Goal: Task Accomplishment & Management: Complete application form

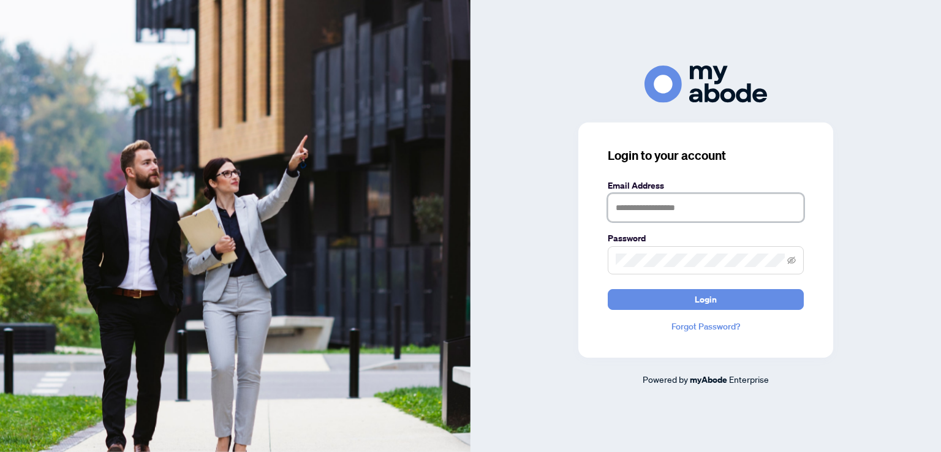
click at [684, 204] on input "text" at bounding box center [706, 208] width 196 height 28
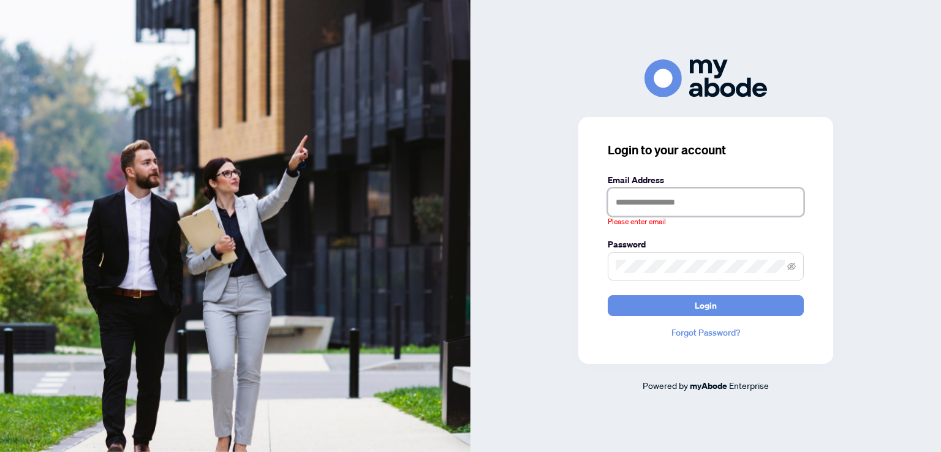
type input "**********"
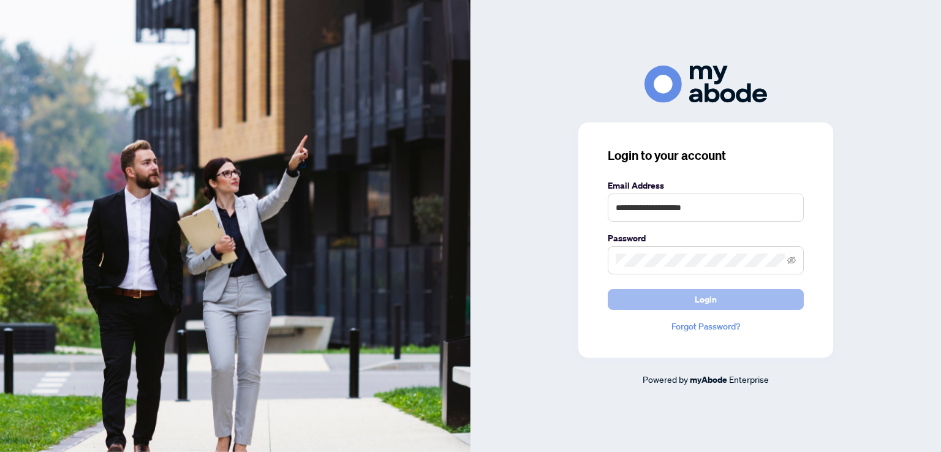
click at [701, 298] on span "Login" at bounding box center [706, 300] width 22 height 20
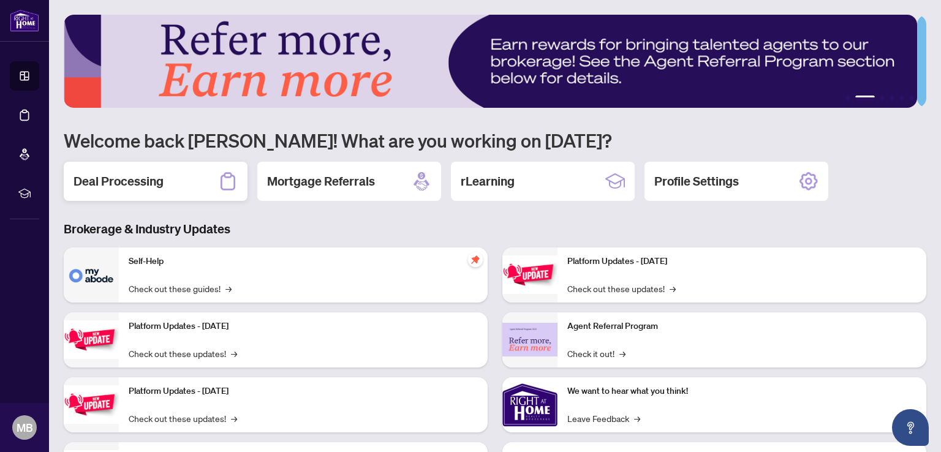
click at [154, 189] on div "Deal Processing" at bounding box center [156, 181] width 184 height 39
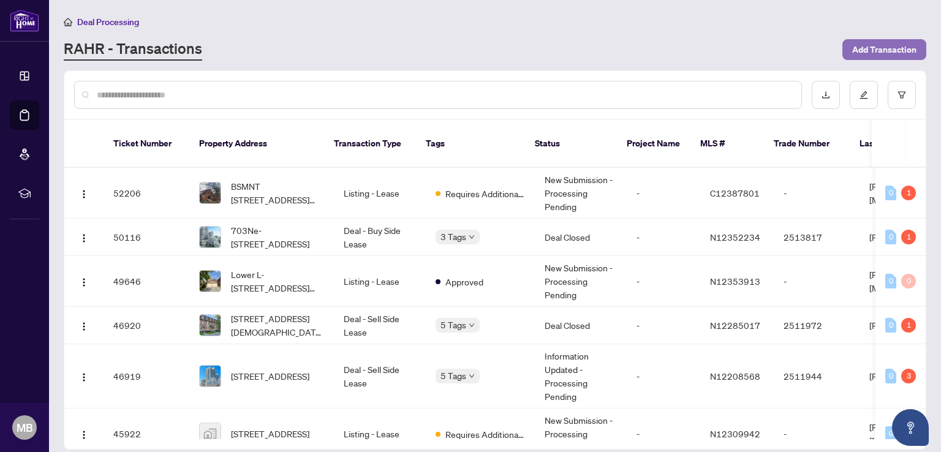
click at [881, 51] on span "Add Transaction" at bounding box center [884, 50] width 64 height 20
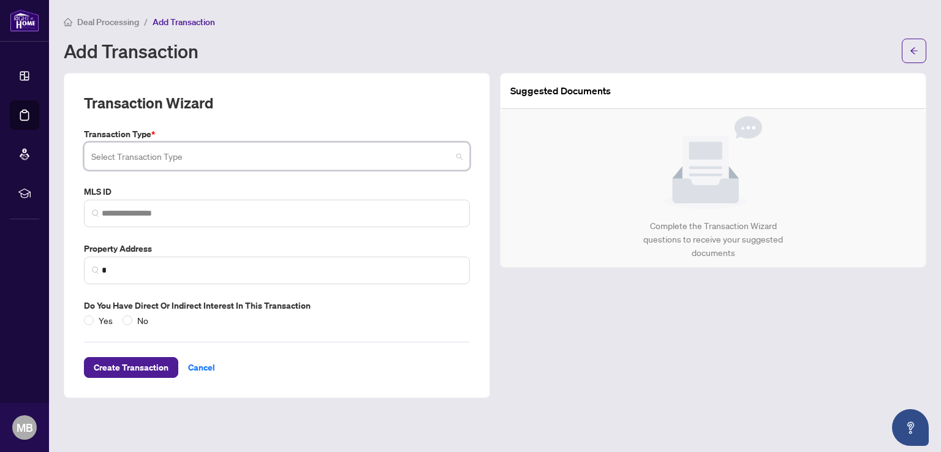
click at [195, 151] on input "search" at bounding box center [271, 158] width 360 height 27
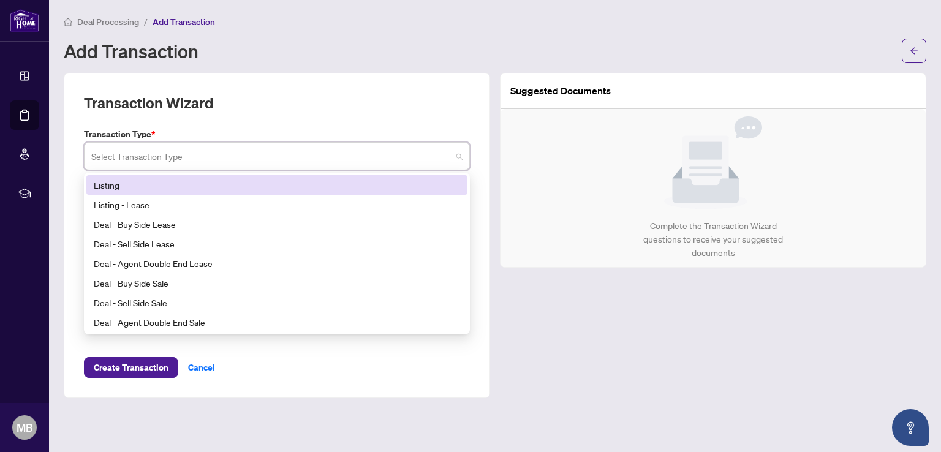
click at [148, 187] on div "Listing" at bounding box center [277, 184] width 366 height 13
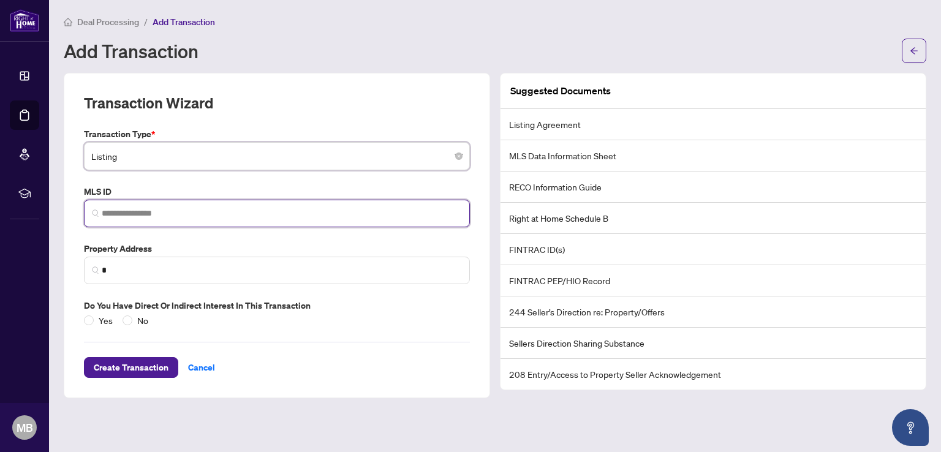
click at [183, 208] on input "search" at bounding box center [282, 213] width 360 height 13
paste input "*********"
type input "*********"
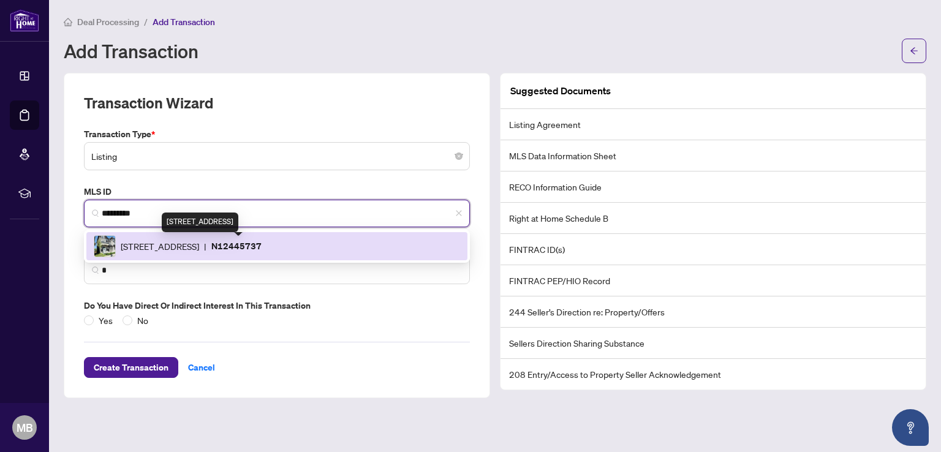
click at [199, 244] on span "[STREET_ADDRESS]" at bounding box center [160, 246] width 78 height 13
type input "**********"
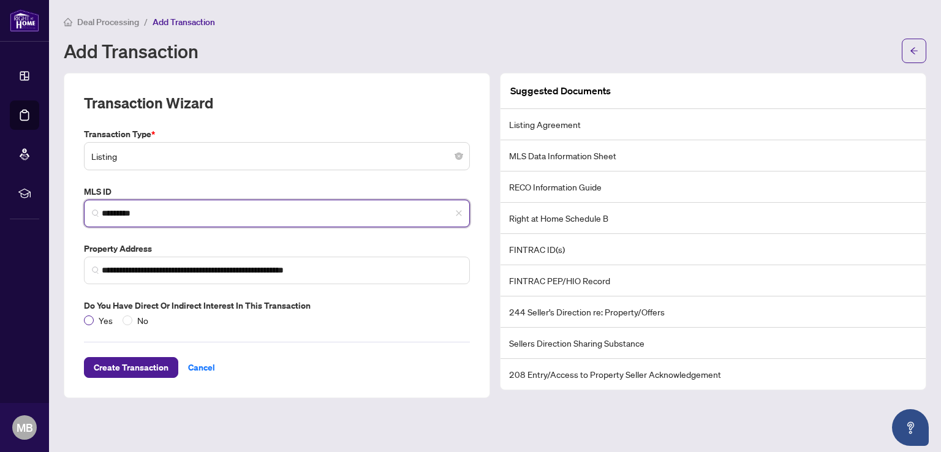
type input "*********"
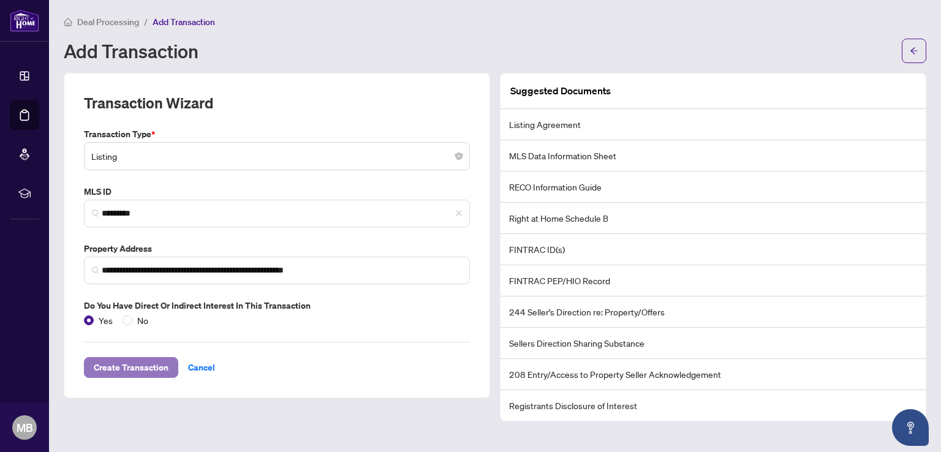
click at [150, 364] on span "Create Transaction" at bounding box center [131, 368] width 75 height 20
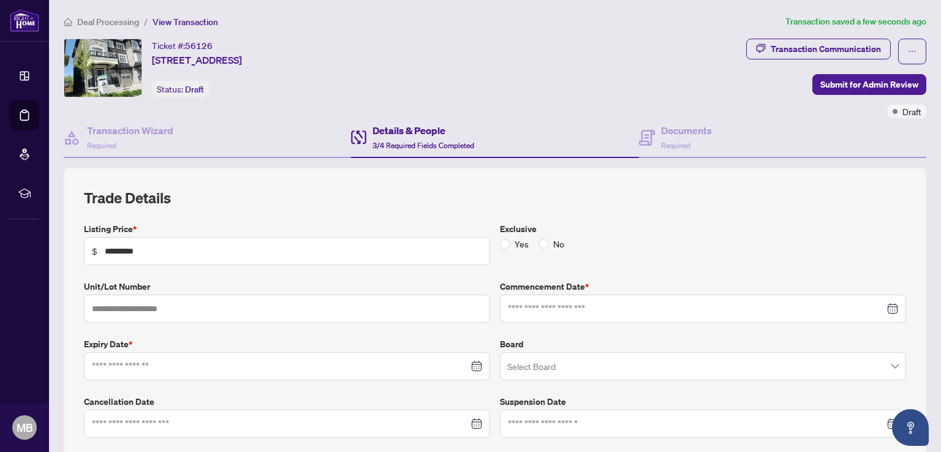
type input "**********"
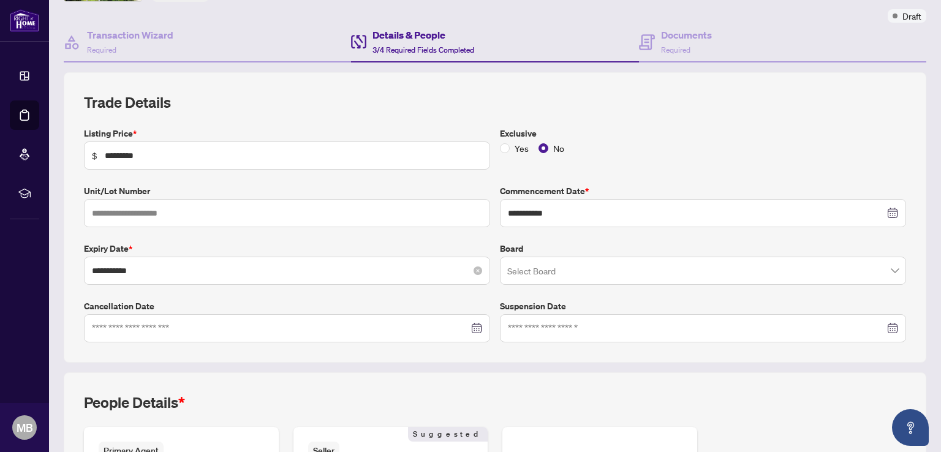
scroll to position [123, 0]
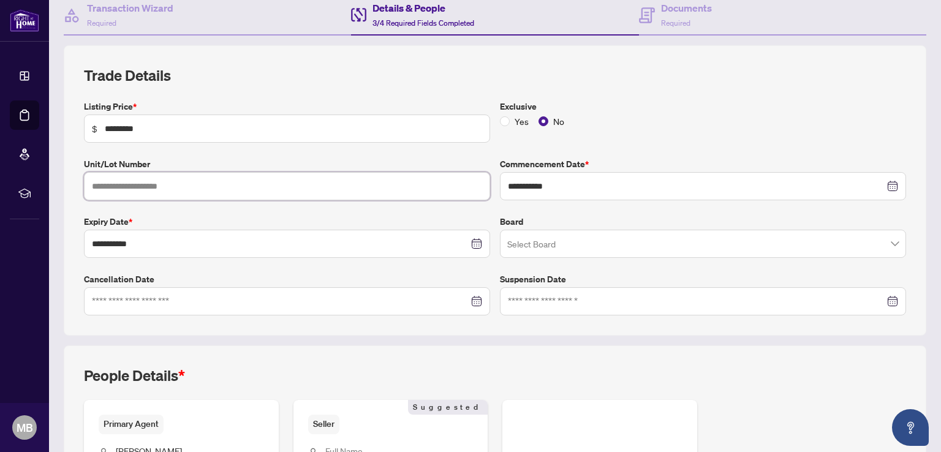
click at [153, 181] on input "text" at bounding box center [287, 186] width 406 height 28
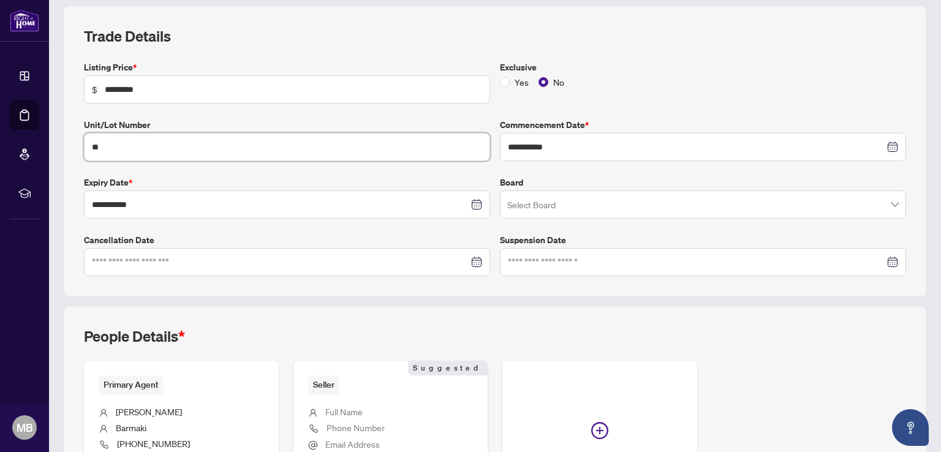
scroll to position [184, 0]
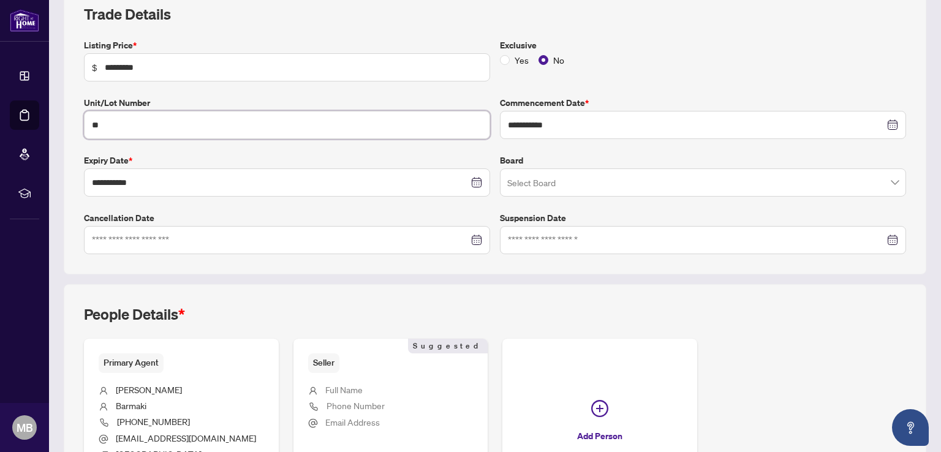
type input "**"
click at [571, 175] on input "search" at bounding box center [697, 184] width 381 height 27
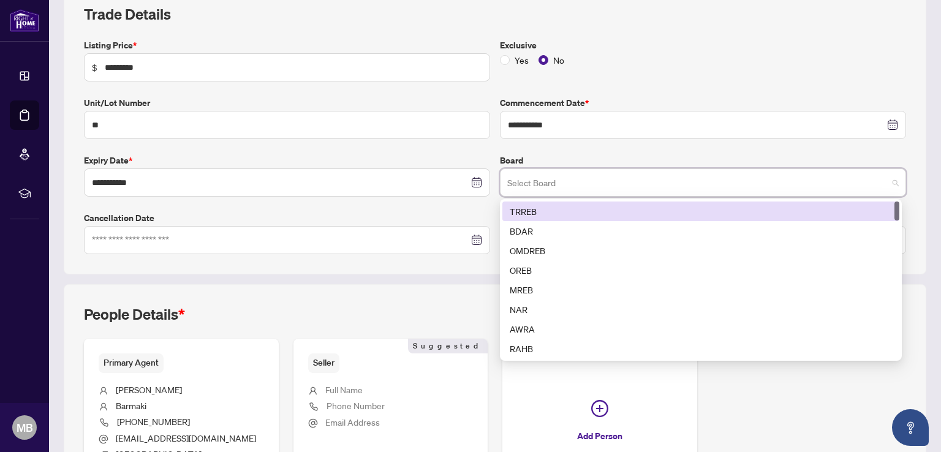
click at [539, 211] on div "TRREB" at bounding box center [701, 211] width 382 height 13
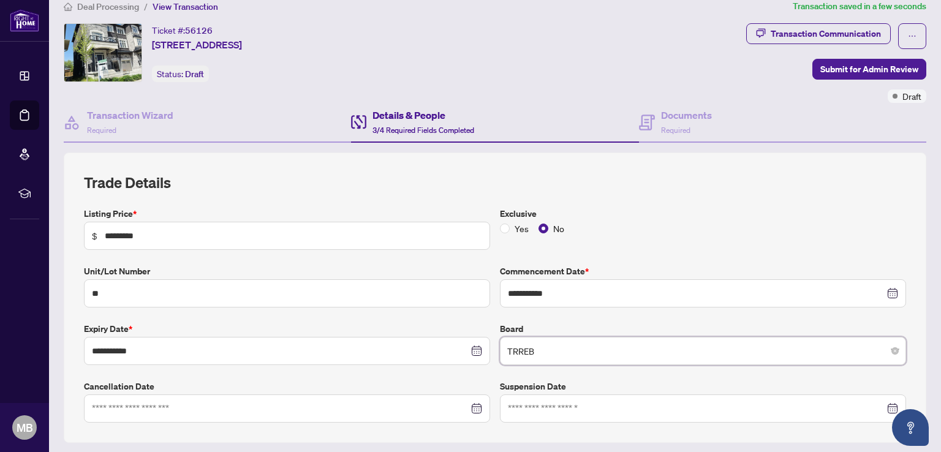
scroll to position [0, 0]
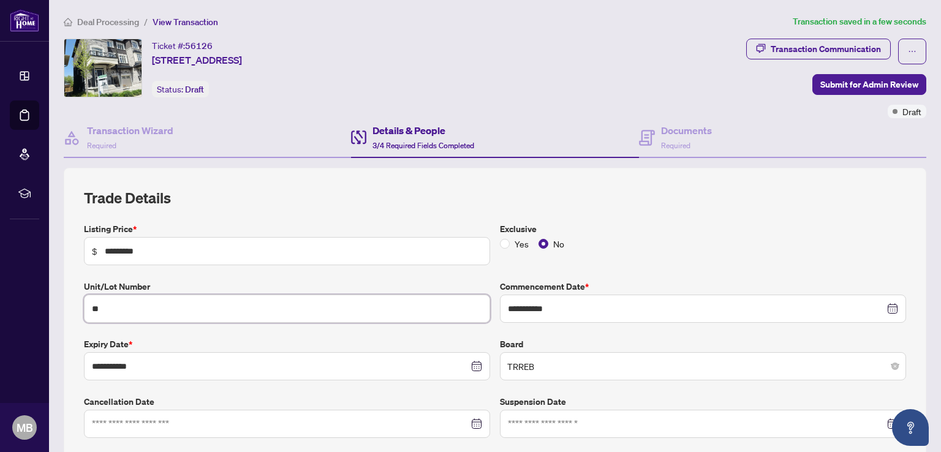
drag, startPoint x: 103, startPoint y: 309, endPoint x: 55, endPoint y: 309, distance: 48.4
click at [55, 309] on main "**********" at bounding box center [495, 226] width 892 height 452
click at [293, 280] on label "Unit/Lot Number" at bounding box center [287, 286] width 406 height 13
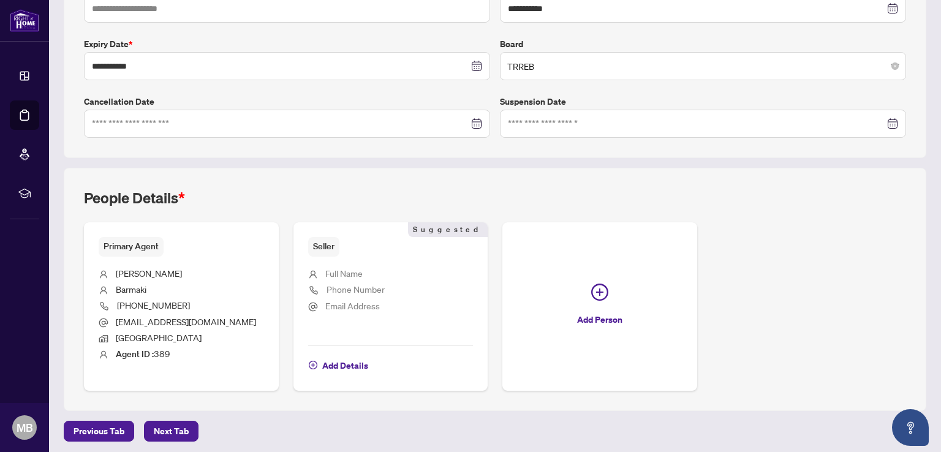
scroll to position [302, 0]
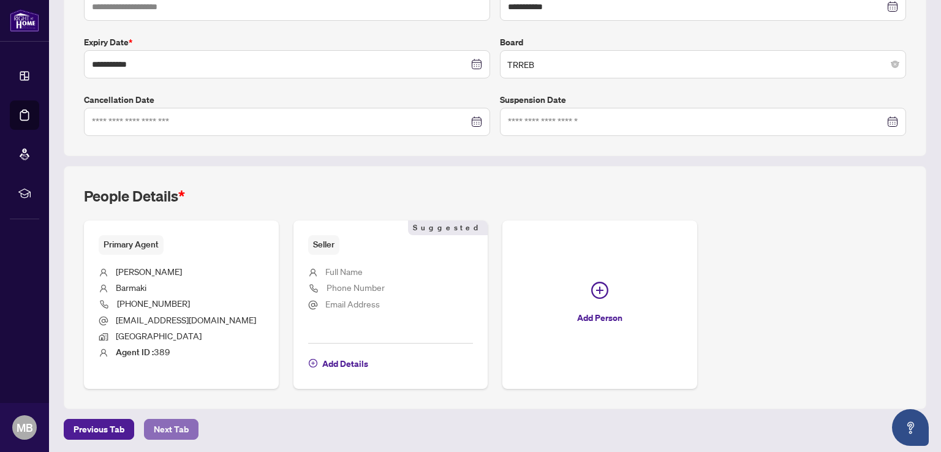
click at [162, 426] on span "Next Tab" at bounding box center [171, 430] width 35 height 20
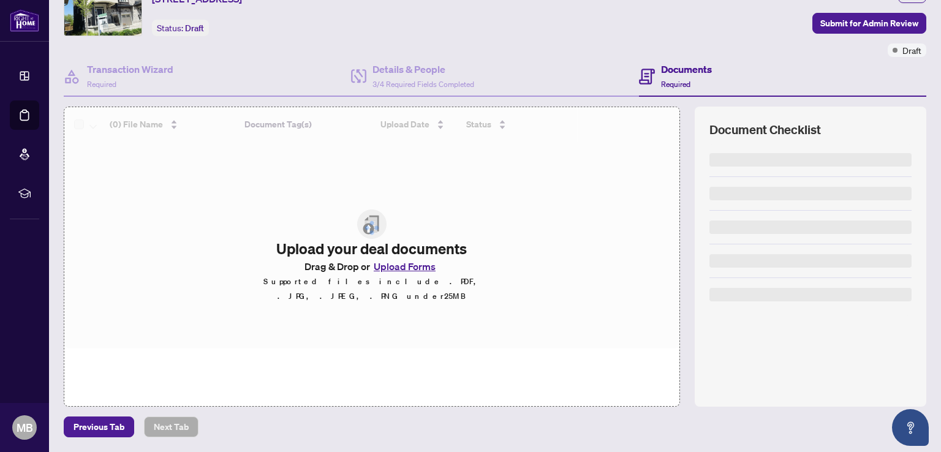
scroll to position [61, 0]
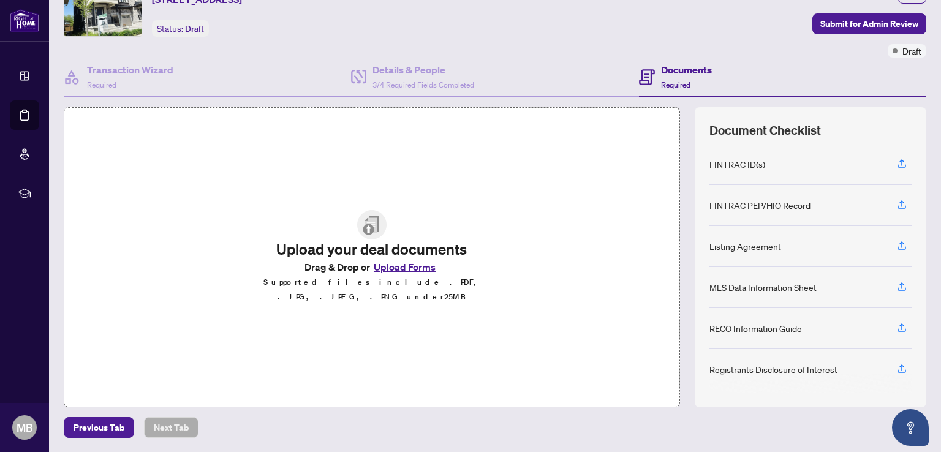
click at [407, 273] on button "Upload Forms" at bounding box center [404, 267] width 69 height 16
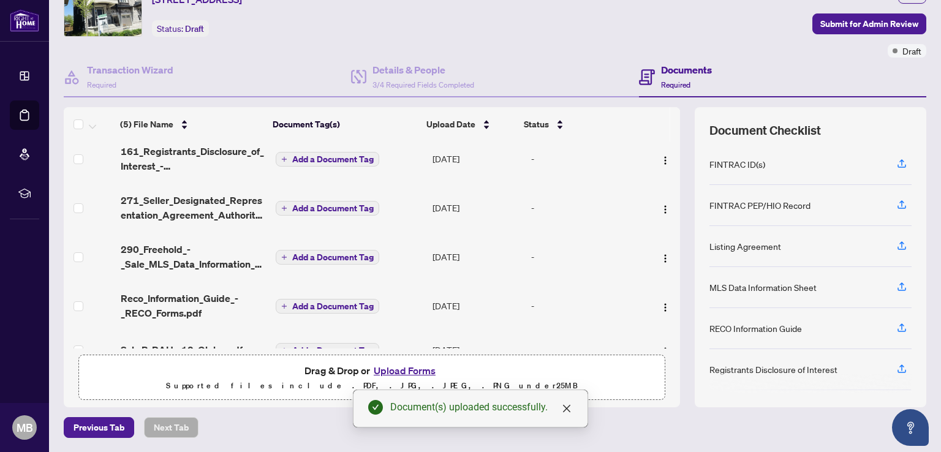
scroll to position [0, 0]
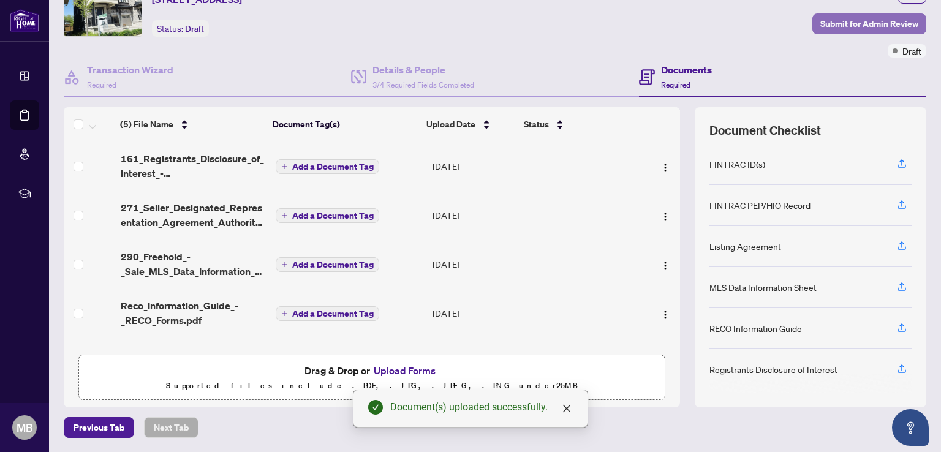
click at [863, 24] on span "Submit for Admin Review" at bounding box center [869, 24] width 98 height 20
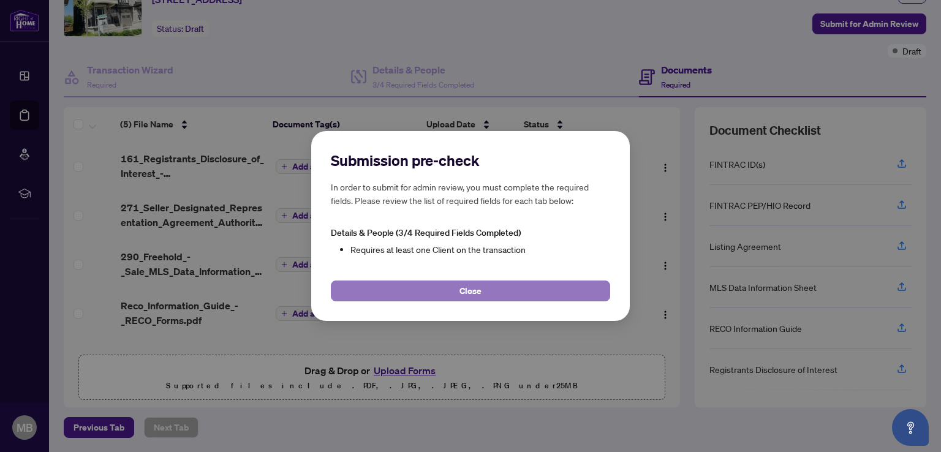
click at [474, 289] on span "Close" at bounding box center [471, 291] width 22 height 20
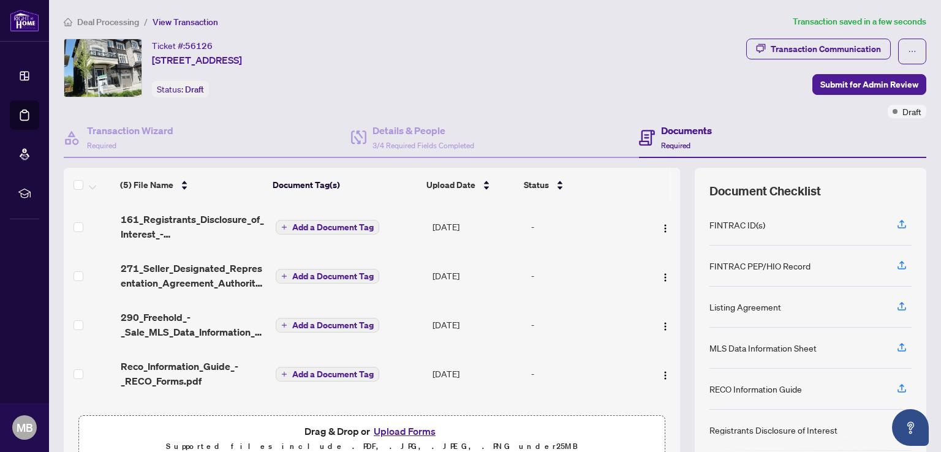
scroll to position [61, 0]
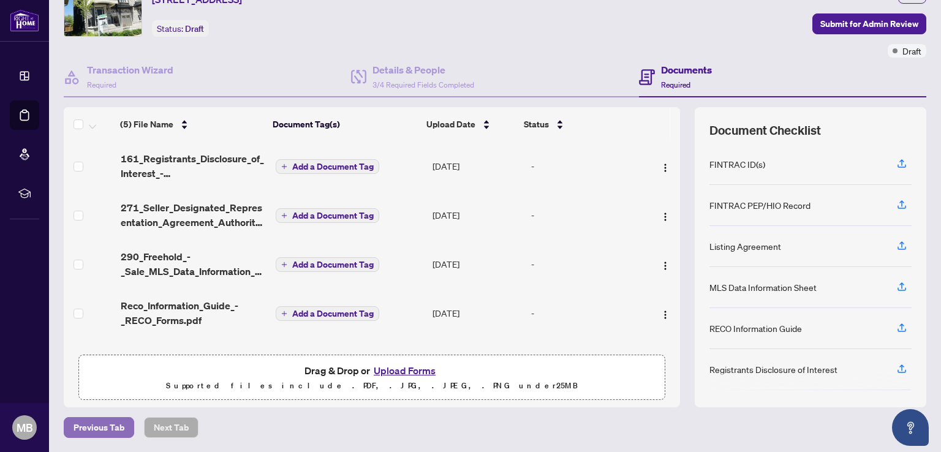
click at [104, 426] on span "Previous Tab" at bounding box center [99, 428] width 51 height 20
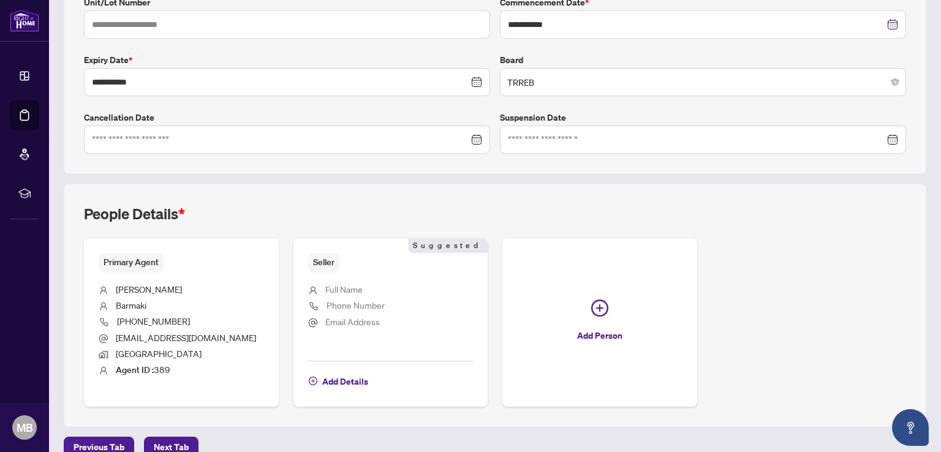
scroll to position [302, 0]
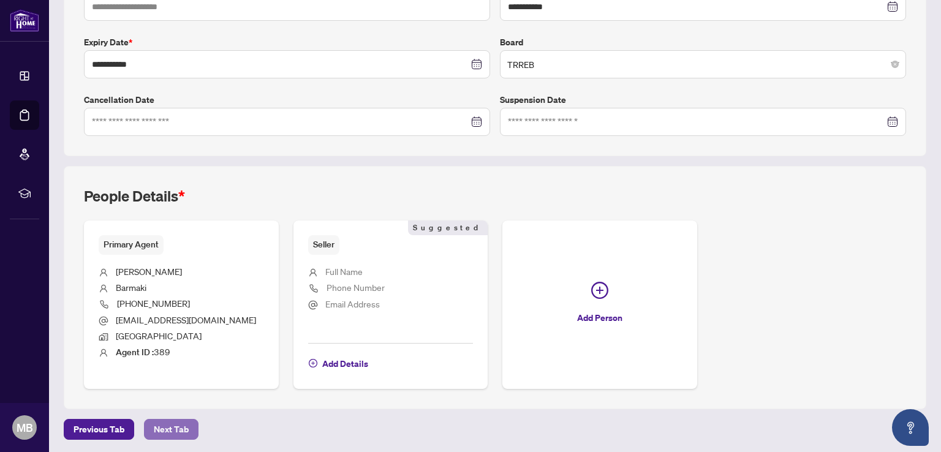
click at [167, 428] on span "Next Tab" at bounding box center [171, 430] width 35 height 20
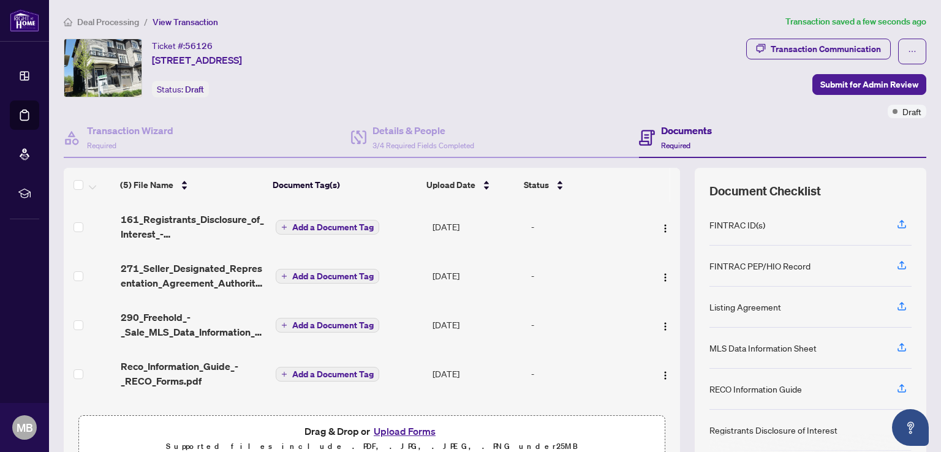
scroll to position [32, 0]
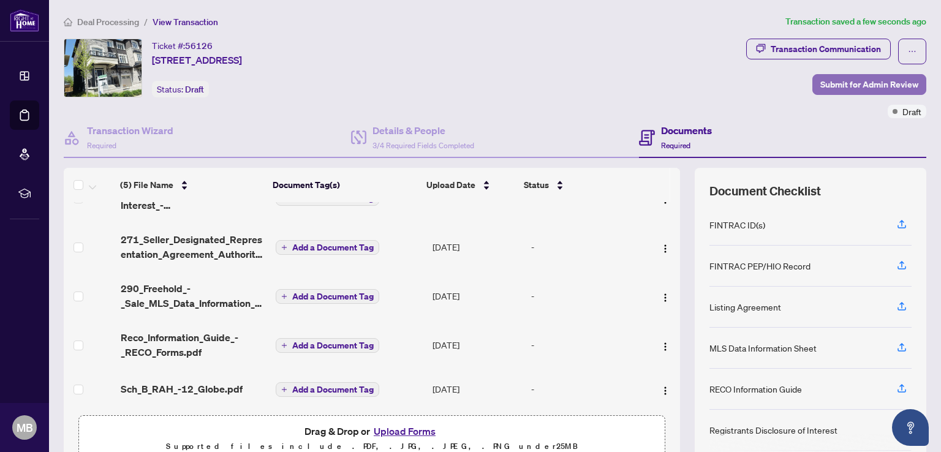
click at [867, 84] on span "Submit for Admin Review" at bounding box center [869, 85] width 98 height 20
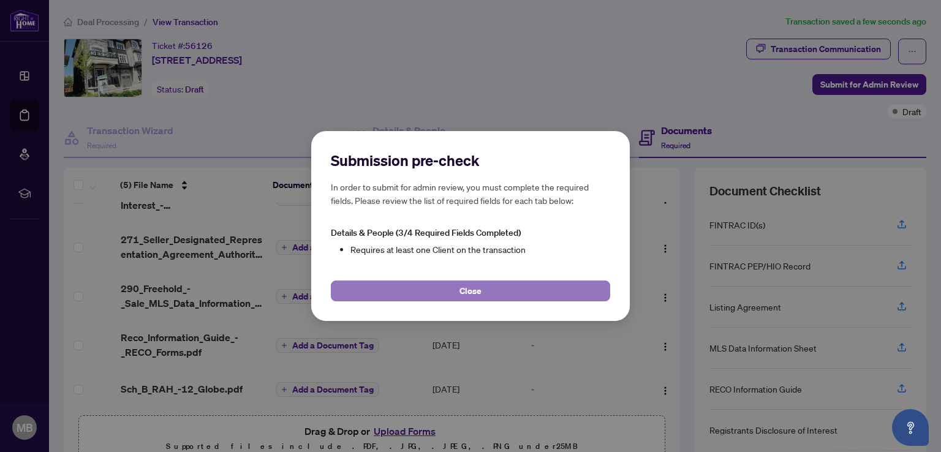
click at [489, 287] on button "Close" at bounding box center [470, 291] width 279 height 21
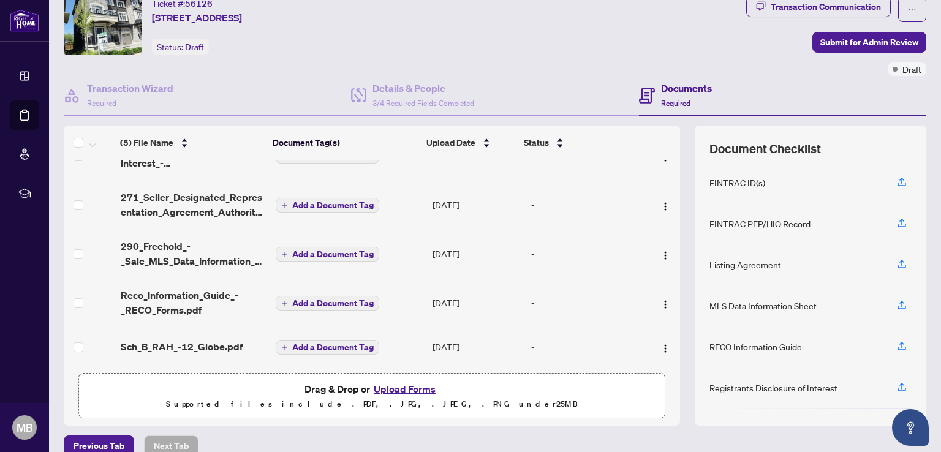
scroll to position [61, 0]
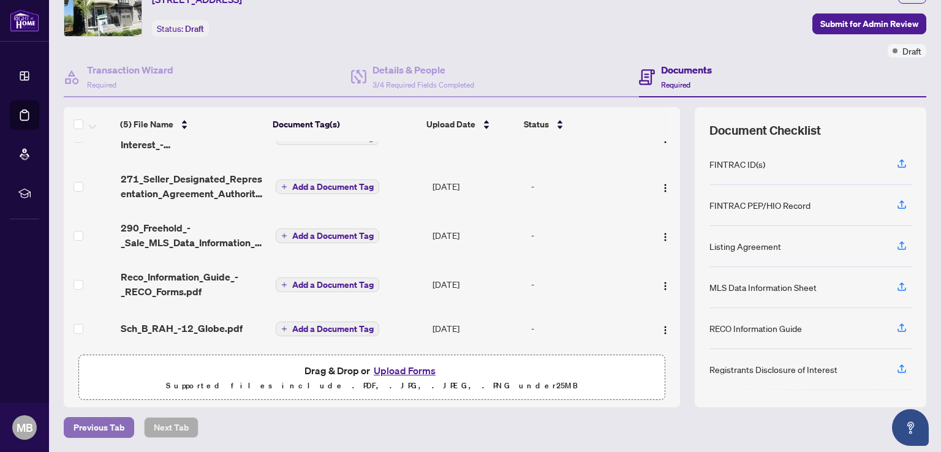
click at [102, 431] on span "Previous Tab" at bounding box center [99, 428] width 51 height 20
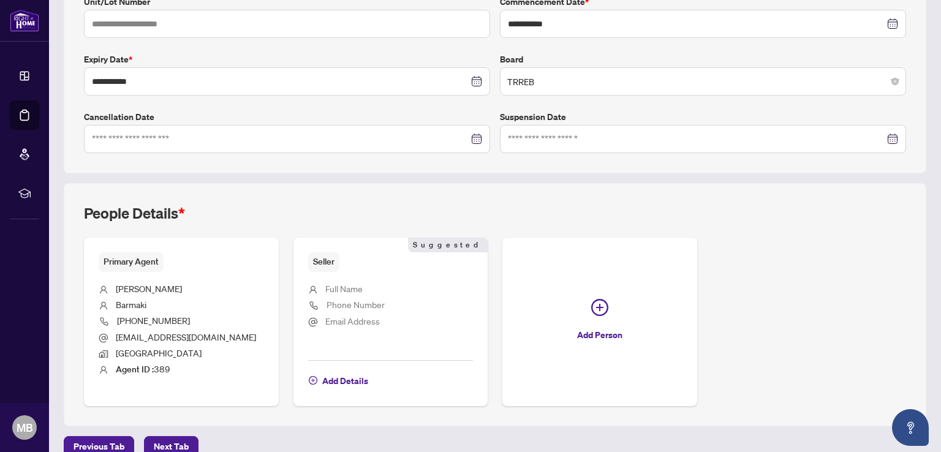
scroll to position [302, 0]
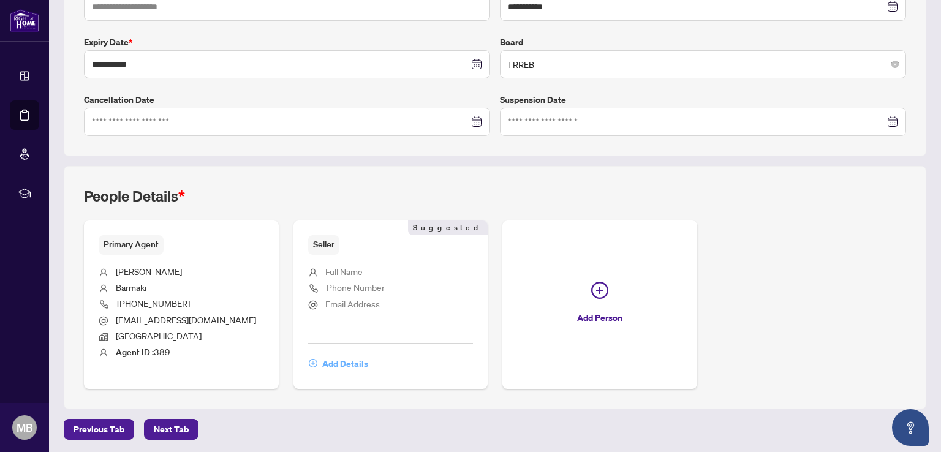
click at [353, 363] on span "Add Details" at bounding box center [345, 364] width 46 height 20
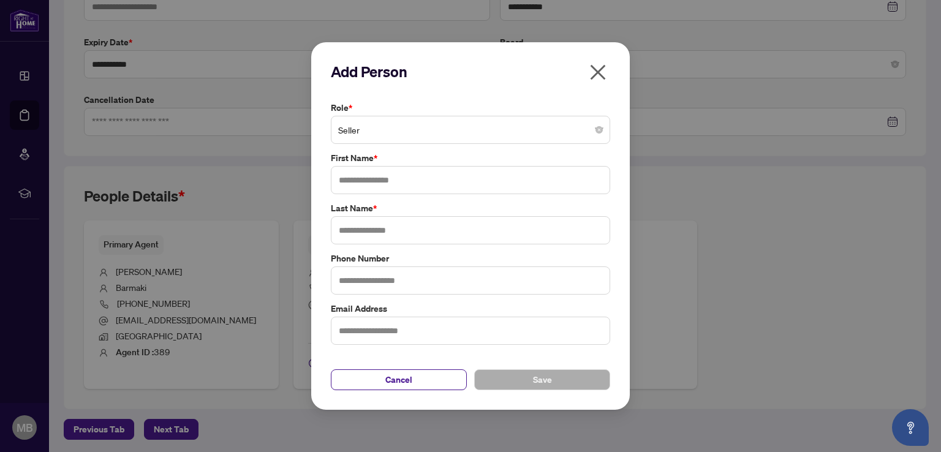
click at [401, 132] on span "Seller" at bounding box center [470, 129] width 265 height 23
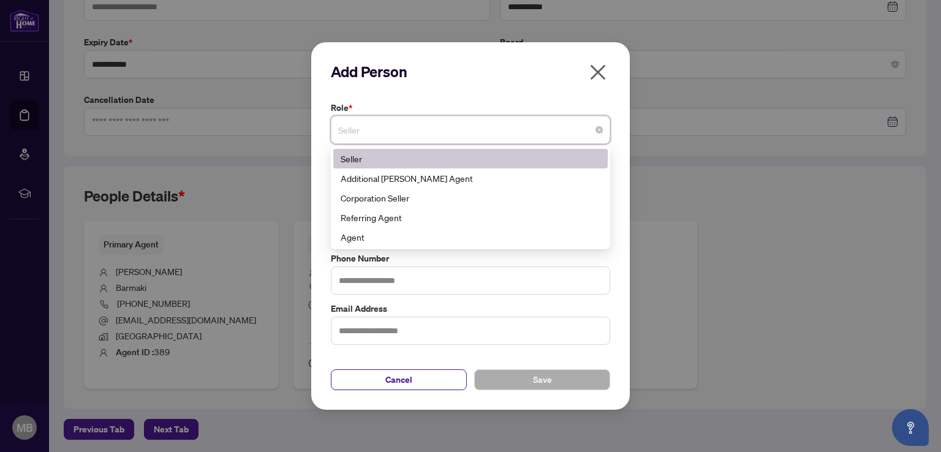
click at [398, 157] on div "Seller" at bounding box center [471, 158] width 260 height 13
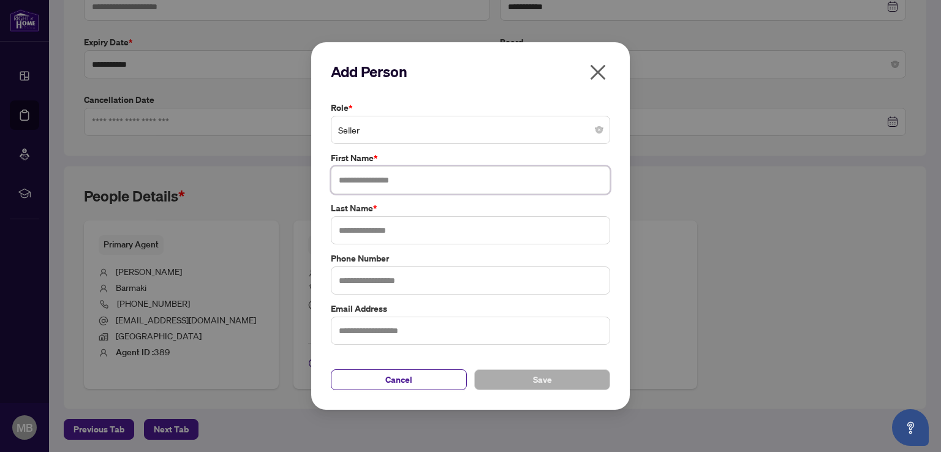
click at [375, 180] on input "text" at bounding box center [470, 180] width 279 height 28
type input "******"
click at [546, 376] on span "Save" at bounding box center [542, 380] width 19 height 20
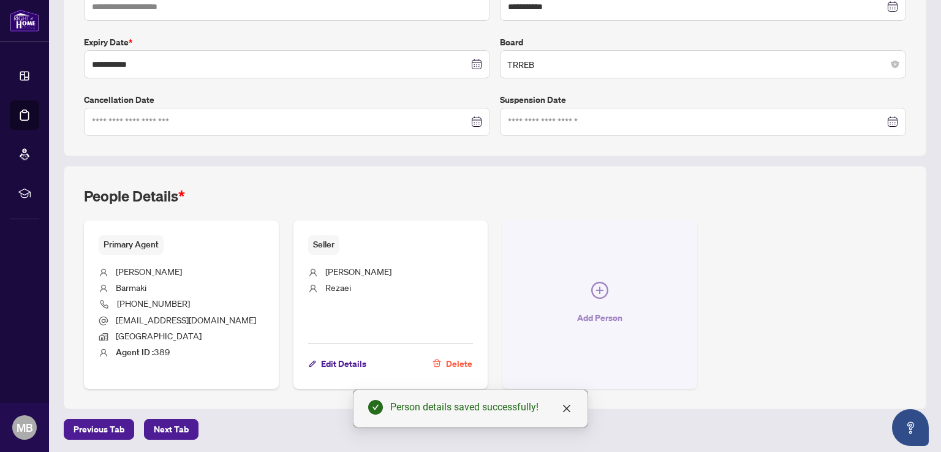
click at [593, 289] on icon "plus-circle" at bounding box center [599, 290] width 17 height 17
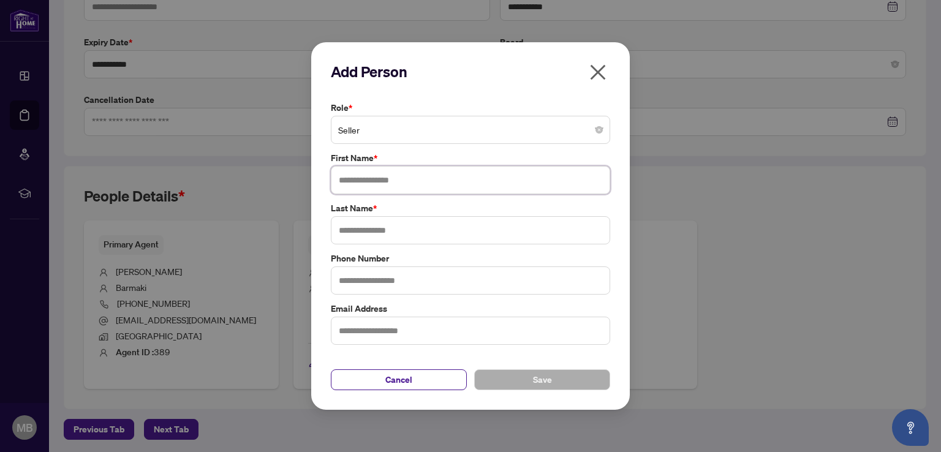
click at [353, 176] on input "text" at bounding box center [470, 180] width 279 height 28
type input "********"
type input "*******"
click at [567, 382] on button "Save" at bounding box center [542, 379] width 136 height 21
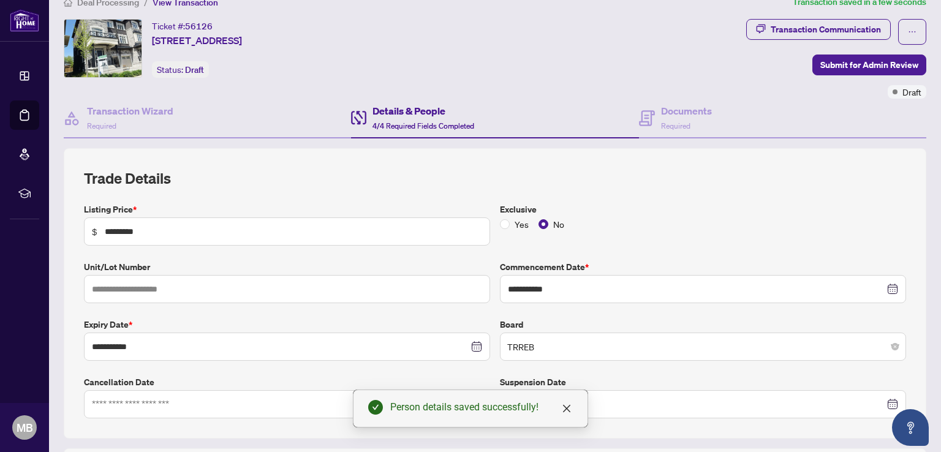
scroll to position [0, 0]
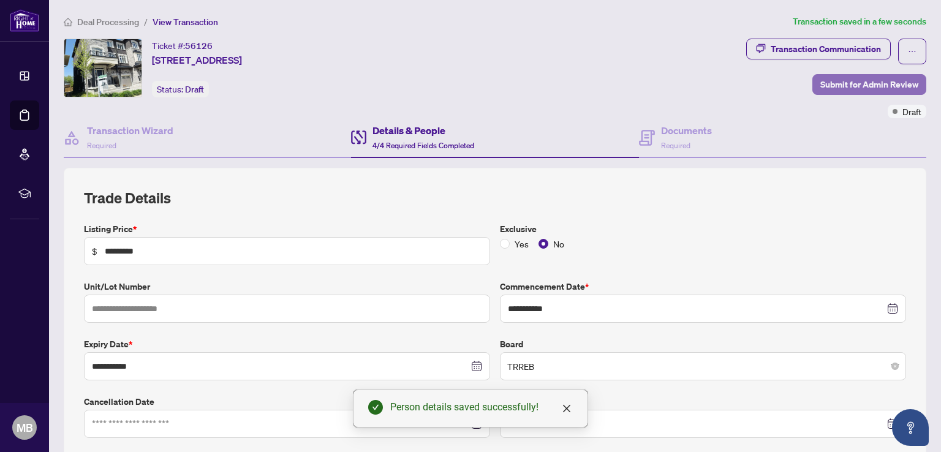
click at [850, 85] on span "Submit for Admin Review" at bounding box center [869, 85] width 98 height 20
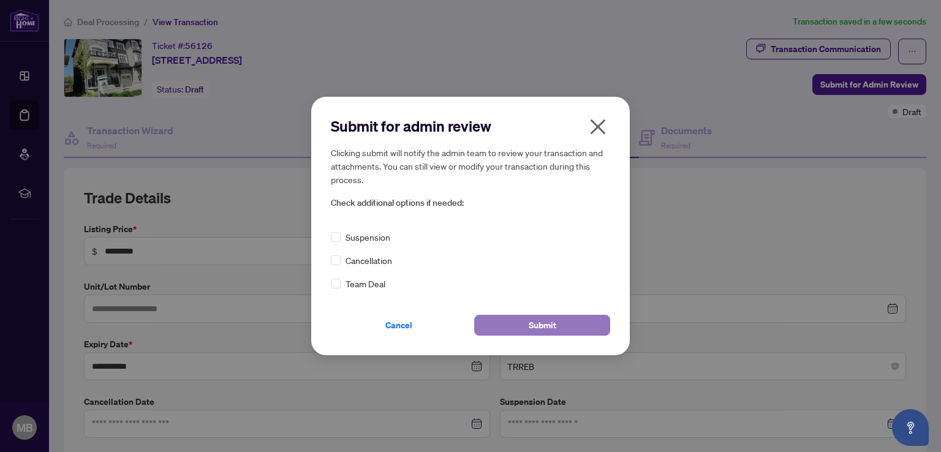
click at [564, 327] on button "Submit" at bounding box center [542, 325] width 136 height 21
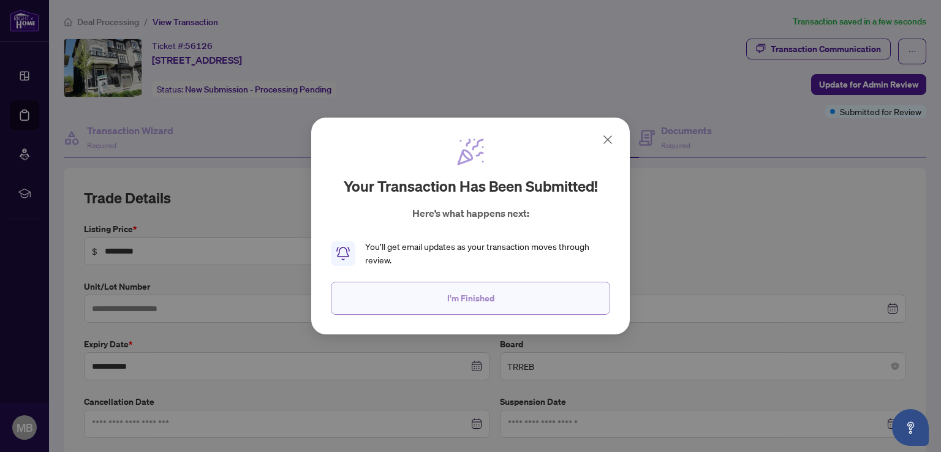
click at [493, 297] on span "I'm Finished" at bounding box center [470, 299] width 47 height 20
